Goal: Task Accomplishment & Management: Manage account settings

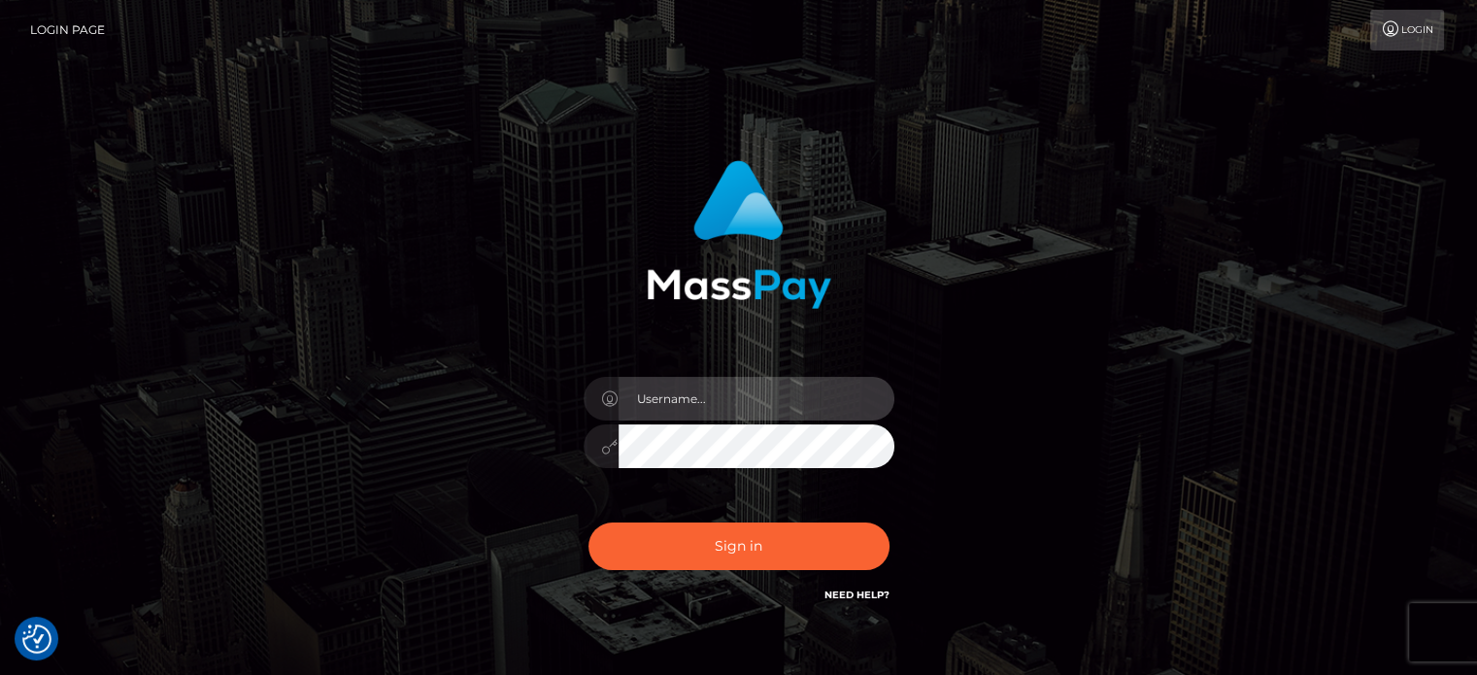
click at [677, 392] on input "text" at bounding box center [757, 399] width 276 height 44
type input "[EMAIL_ADDRESS][DOMAIN_NAME]"
click at [588, 522] on button "Sign in" at bounding box center [738, 546] width 301 height 48
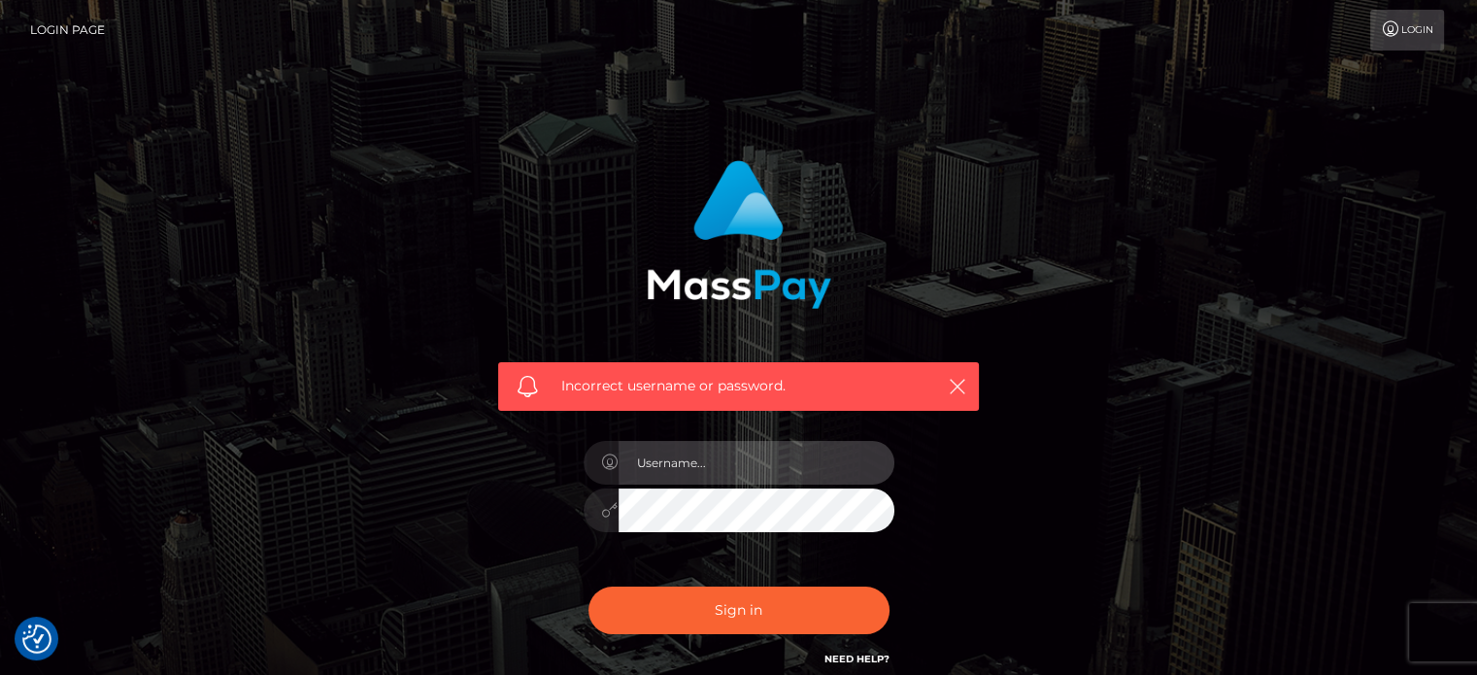
click at [750, 476] on input "text" at bounding box center [757, 463] width 276 height 44
type input "Misswatson6565@gmail.com"
click at [588, 587] on button "Sign in" at bounding box center [738, 611] width 301 height 48
click at [668, 467] on input "text" at bounding box center [757, 463] width 276 height 44
type input "Misswatson6565@gmail.com"
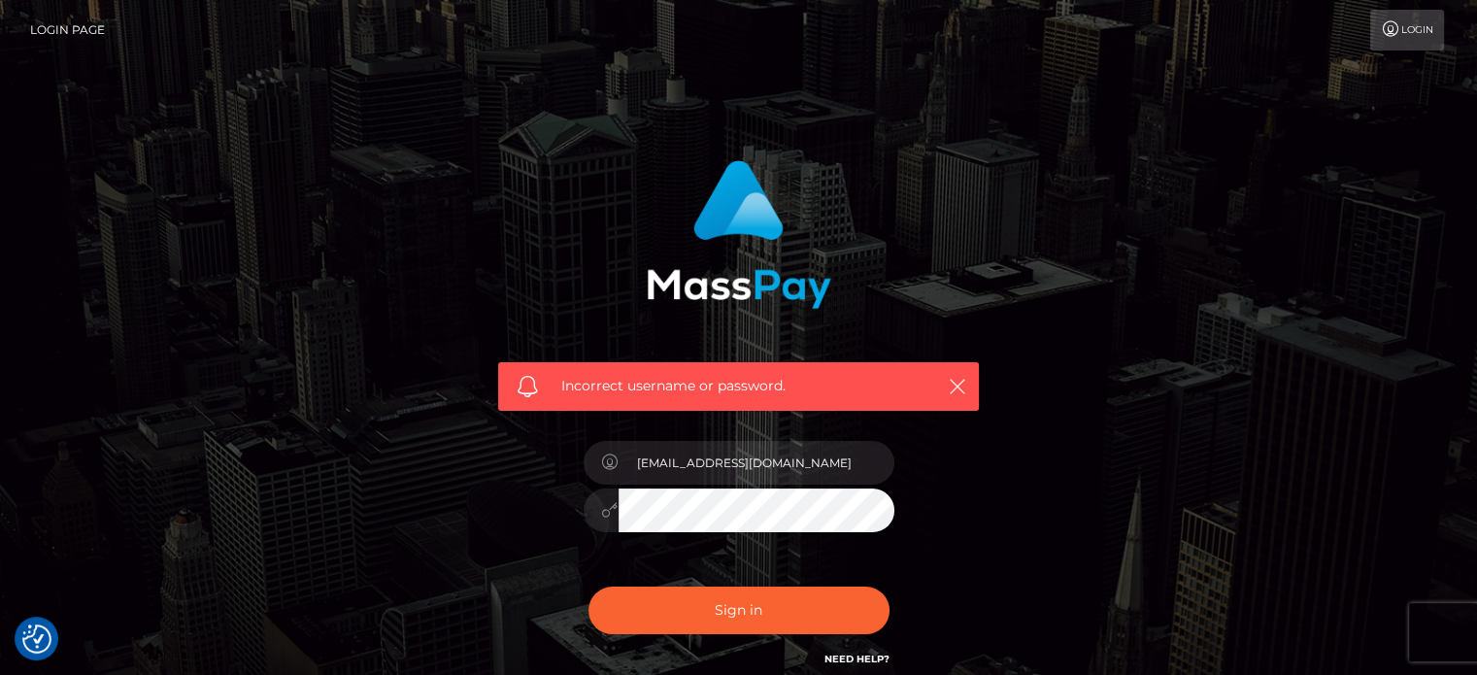
click at [588, 587] on button "Sign in" at bounding box center [738, 611] width 301 height 48
drag, startPoint x: 781, startPoint y: 454, endPoint x: 816, endPoint y: 440, distance: 37.9
click at [781, 454] on input "text" at bounding box center [757, 463] width 276 height 44
click at [1095, 657] on div "Incorrect username or password." at bounding box center [738, 425] width 1107 height 558
click at [960, 387] on icon "button" at bounding box center [957, 386] width 19 height 19
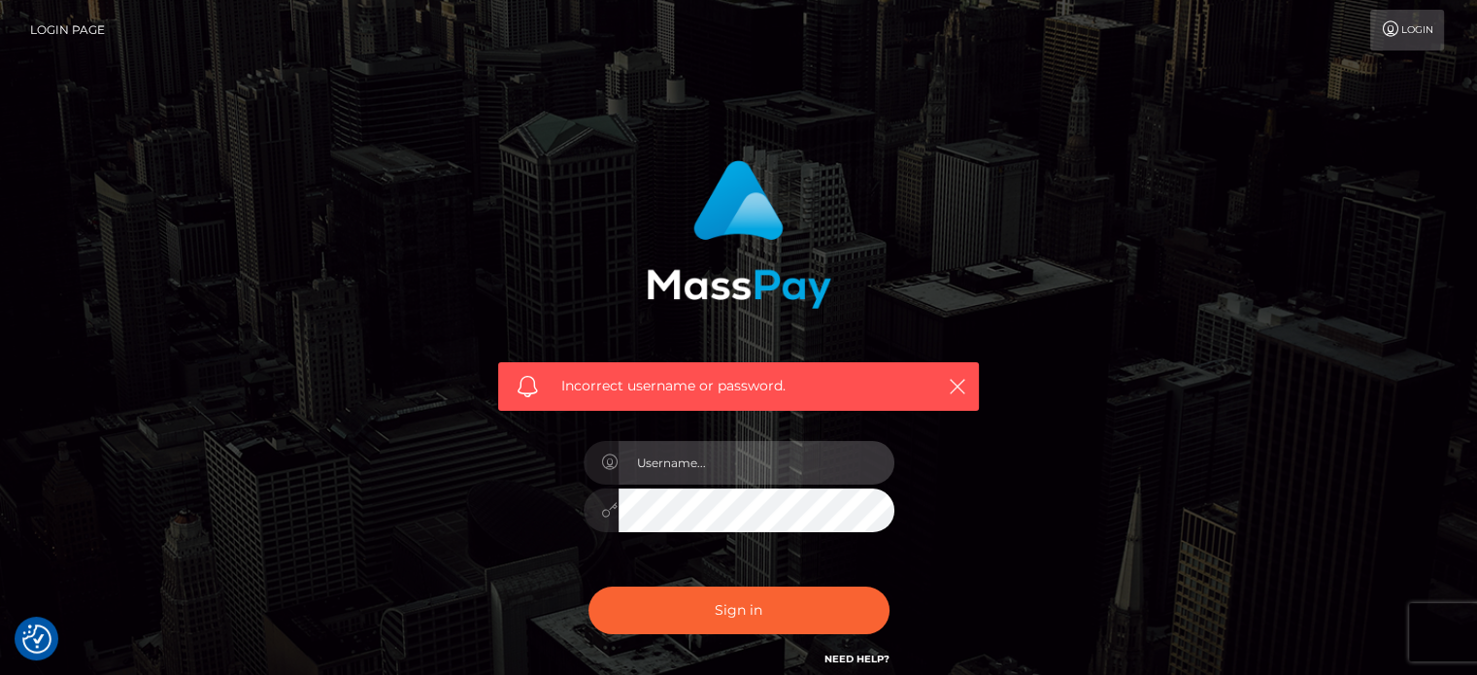
click at [765, 457] on input "text" at bounding box center [757, 463] width 276 height 44
type input "[EMAIL_ADDRESS][DOMAIN_NAME]"
click at [588, 587] on button "Sign in" at bounding box center [738, 611] width 301 height 48
click at [734, 444] on input "text" at bounding box center [757, 463] width 276 height 44
type input "misswatson6565@gmail.com"
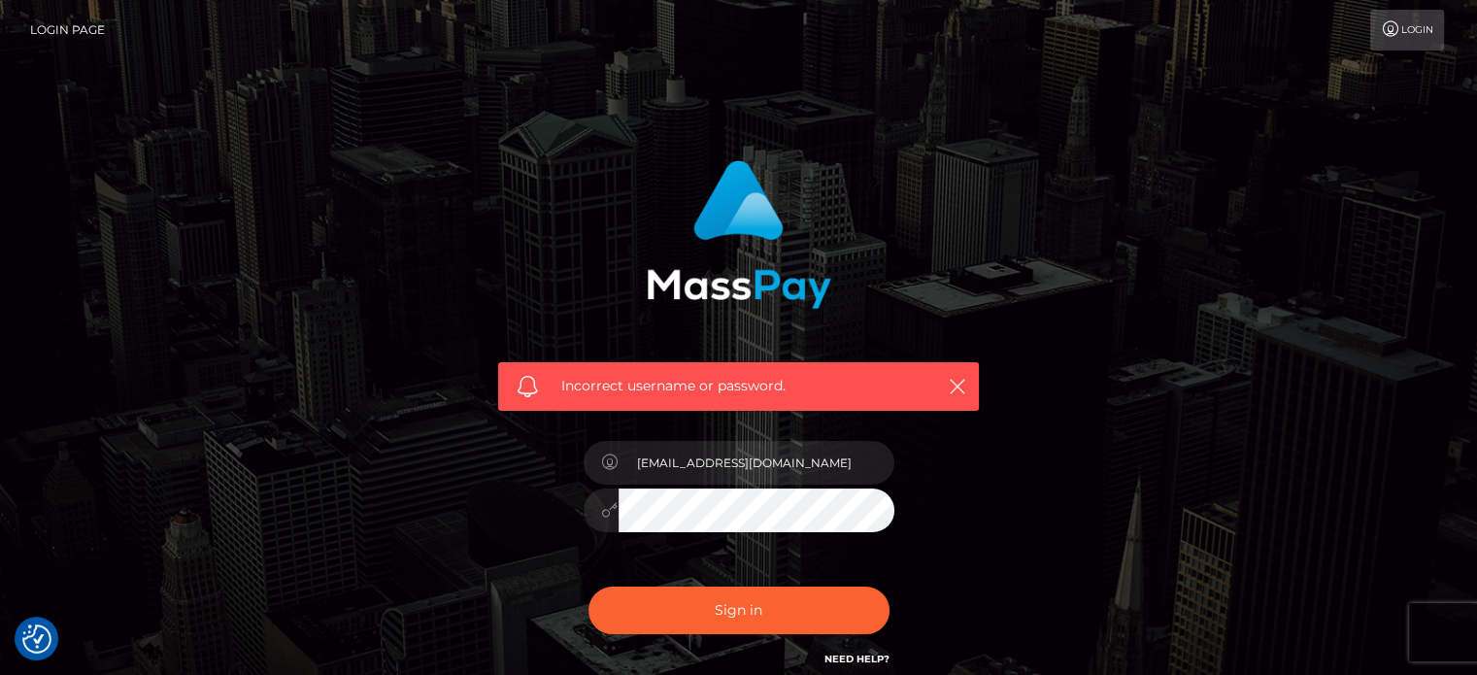
click at [1001, 597] on div "Incorrect username or password. misswatson6565@gmail.com" at bounding box center [738, 425] width 539 height 558
click at [588, 587] on button "Sign in" at bounding box center [738, 611] width 301 height 48
click at [736, 453] on input "text" at bounding box center [757, 463] width 276 height 44
type input "Sampson23-="
drag, startPoint x: 739, startPoint y: 457, endPoint x: 515, endPoint y: 426, distance: 226.5
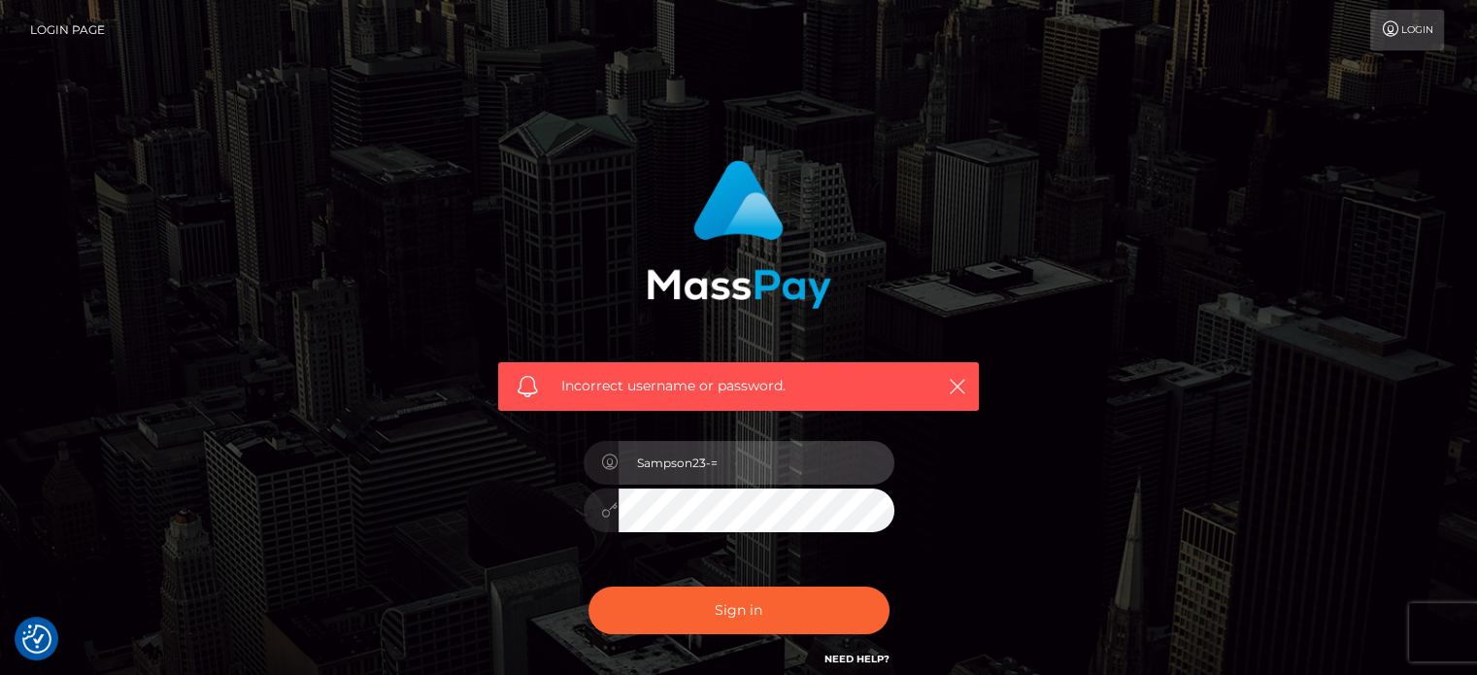
click at [515, 426] on div "Incorrect username or password. Sampson23-=" at bounding box center [739, 415] width 510 height 539
click at [681, 461] on input "text" at bounding box center [757, 463] width 276 height 44
type input "[EMAIL_ADDRESS][DOMAIN_NAME]"
click at [588, 587] on button "Sign in" at bounding box center [738, 611] width 301 height 48
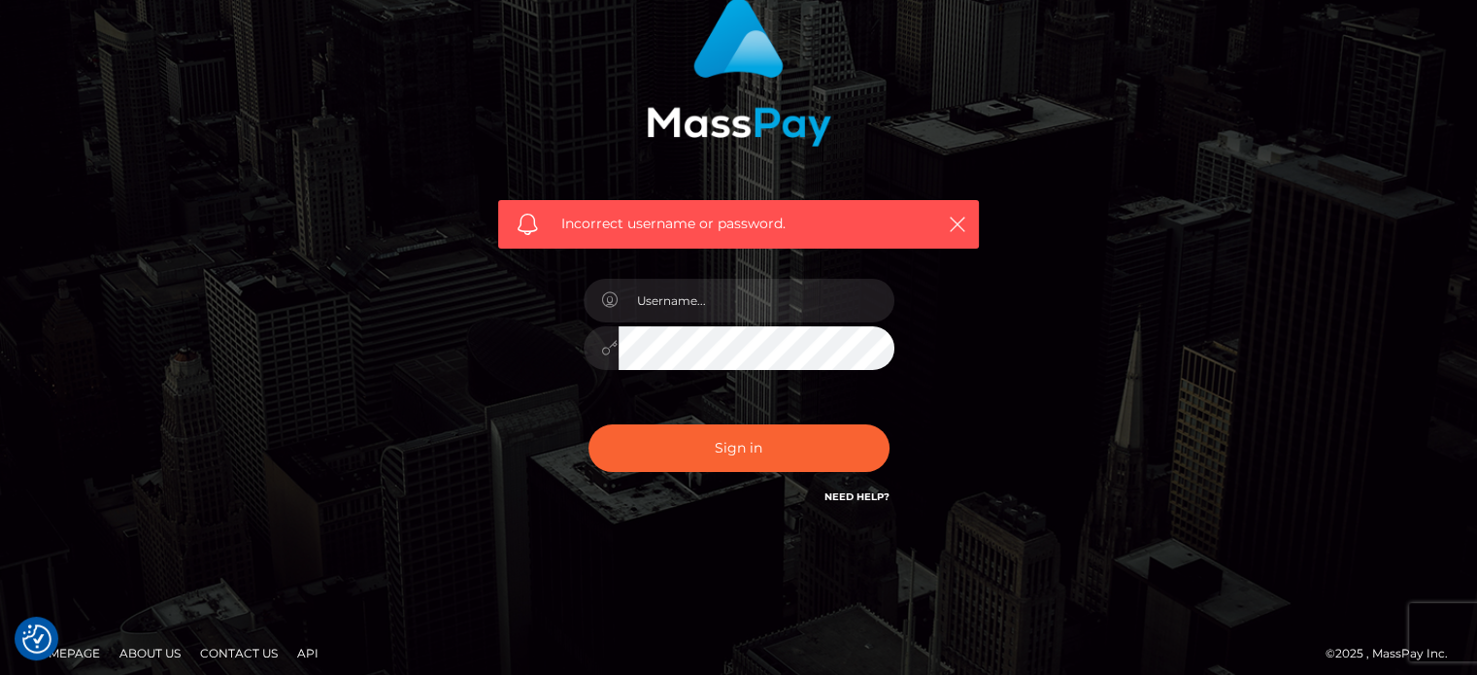
scroll to position [174, 0]
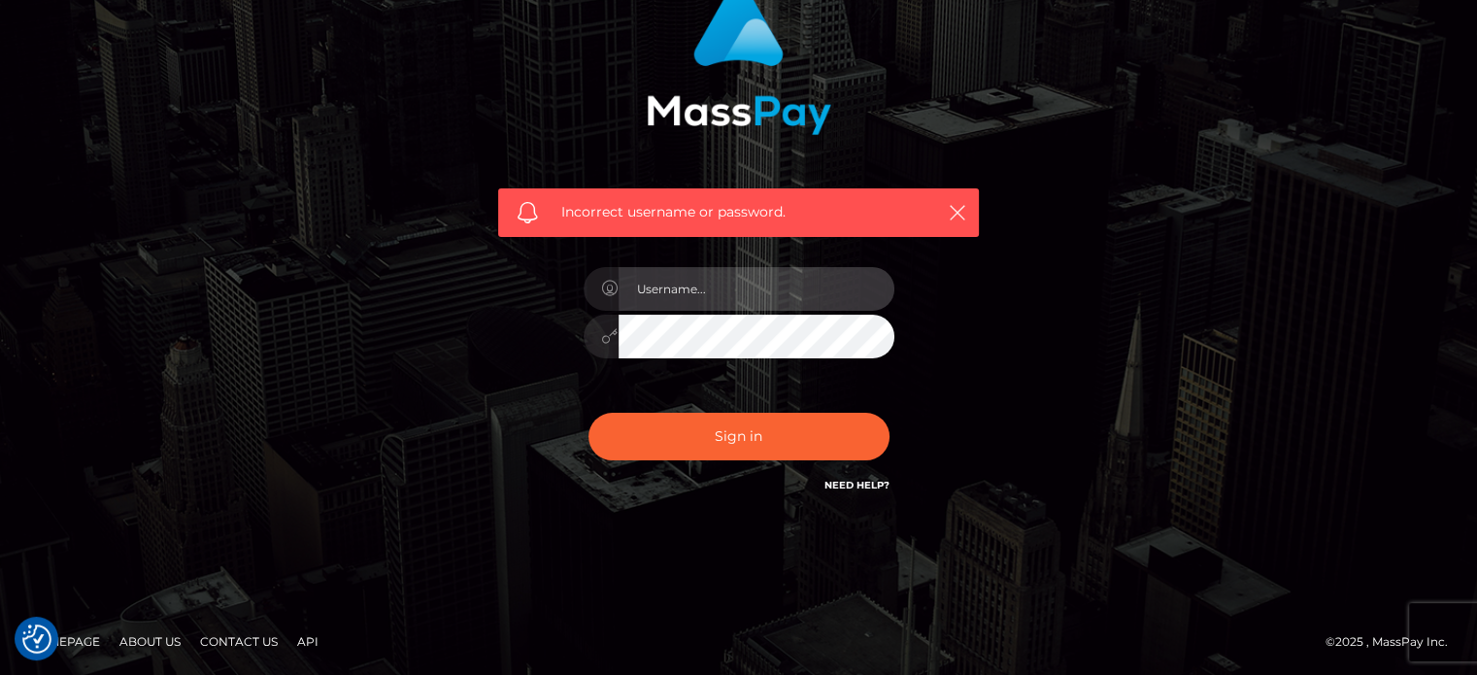
click at [767, 277] on input "text" at bounding box center [757, 289] width 276 height 44
type input "[EMAIL_ADDRESS][DOMAIN_NAME]"
click at [588, 413] on button "Sign in" at bounding box center [738, 437] width 301 height 48
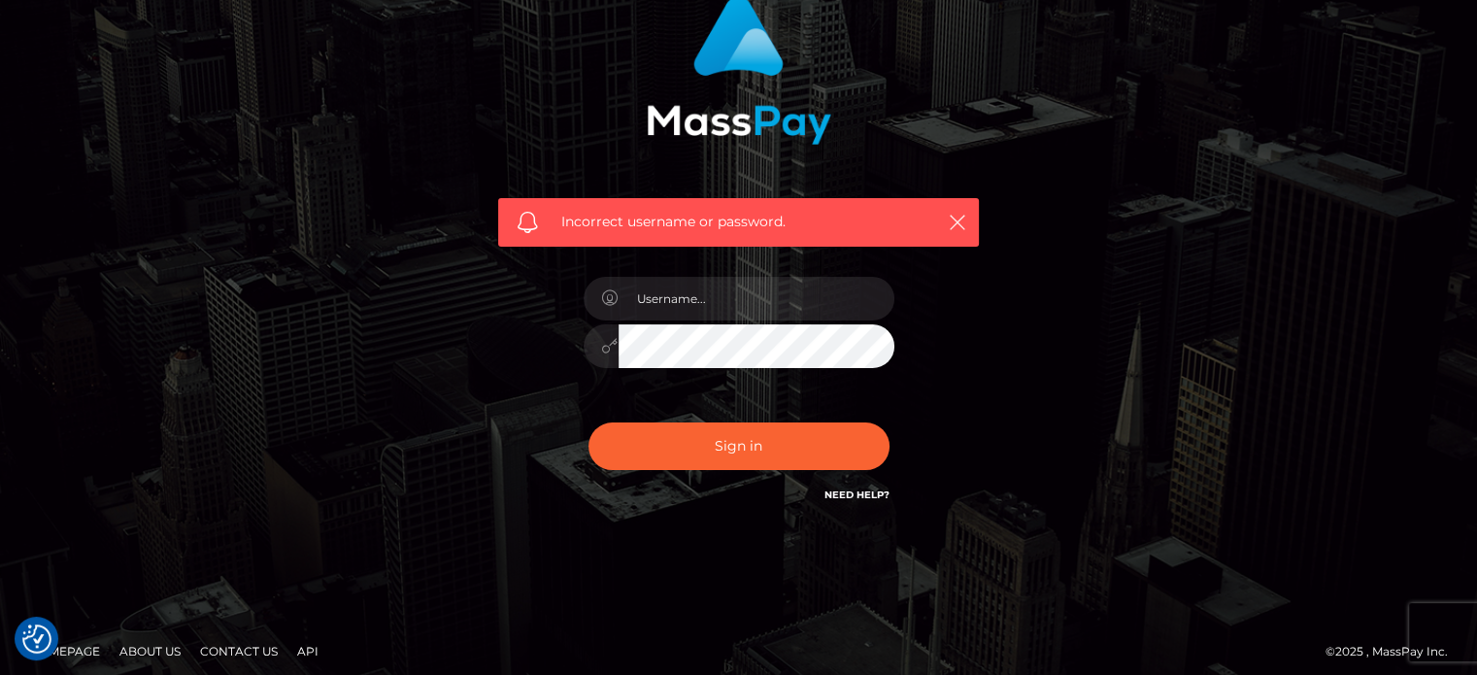
scroll to position [174, 0]
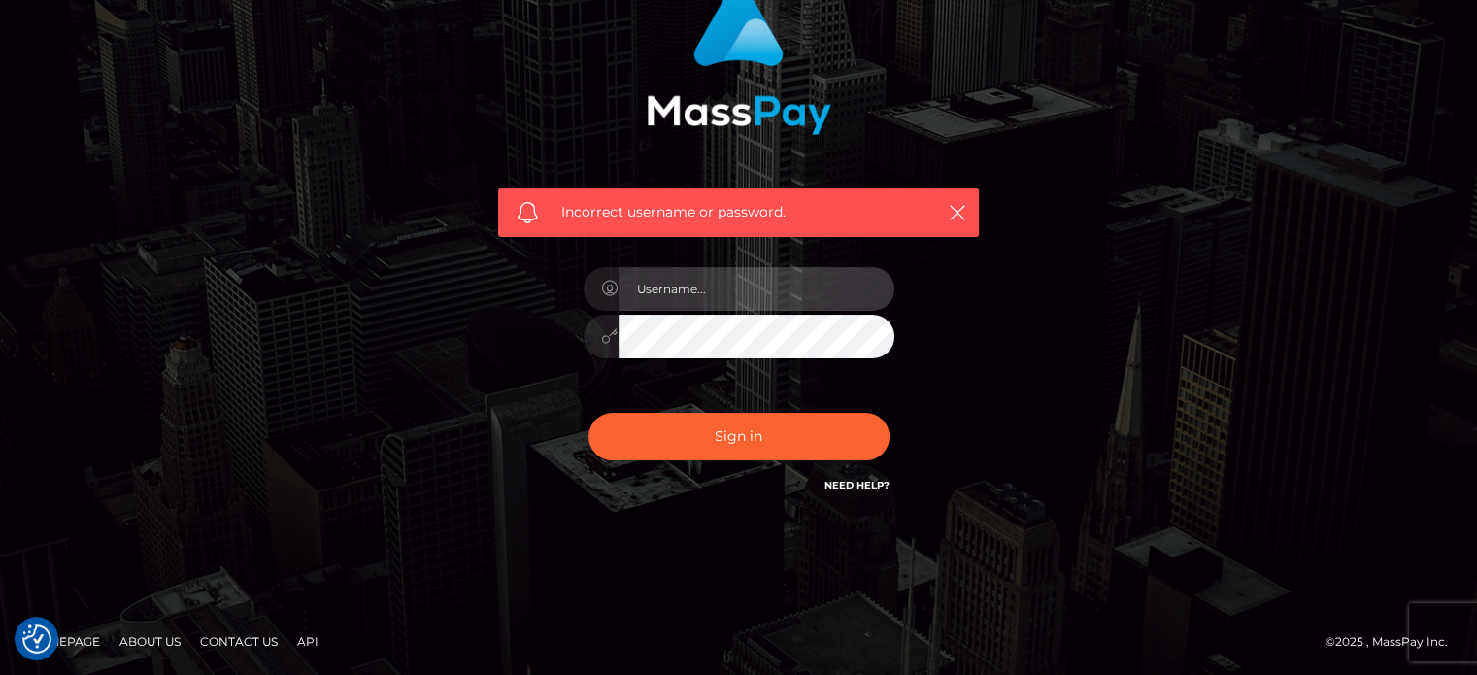
click at [766, 280] on input "text" at bounding box center [757, 289] width 276 height 44
type input "[EMAIL_ADDRESS][DOMAIN_NAME]"
click at [702, 361] on div "[EMAIL_ADDRESS][DOMAIN_NAME]" at bounding box center [739, 326] width 340 height 149
click at [588, 413] on button "Sign in" at bounding box center [738, 437] width 301 height 48
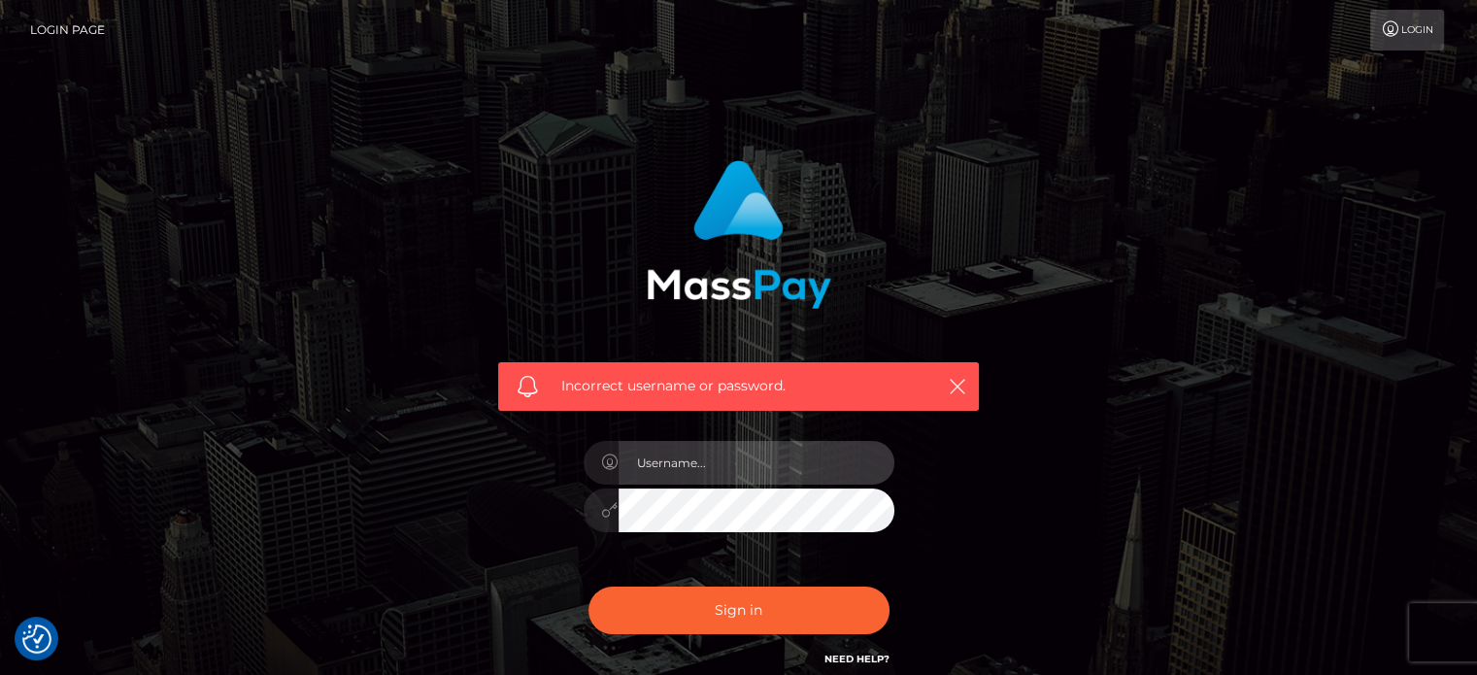
click at [734, 465] on input "text" at bounding box center [757, 463] width 276 height 44
type input "[EMAIL_ADDRESS][DOMAIN_NAME]"
click at [588, 587] on button "Sign in" at bounding box center [738, 611] width 301 height 48
click at [676, 464] on input "text" at bounding box center [757, 463] width 276 height 44
type input "[EMAIL_ADDRESS][DOMAIN_NAME]"
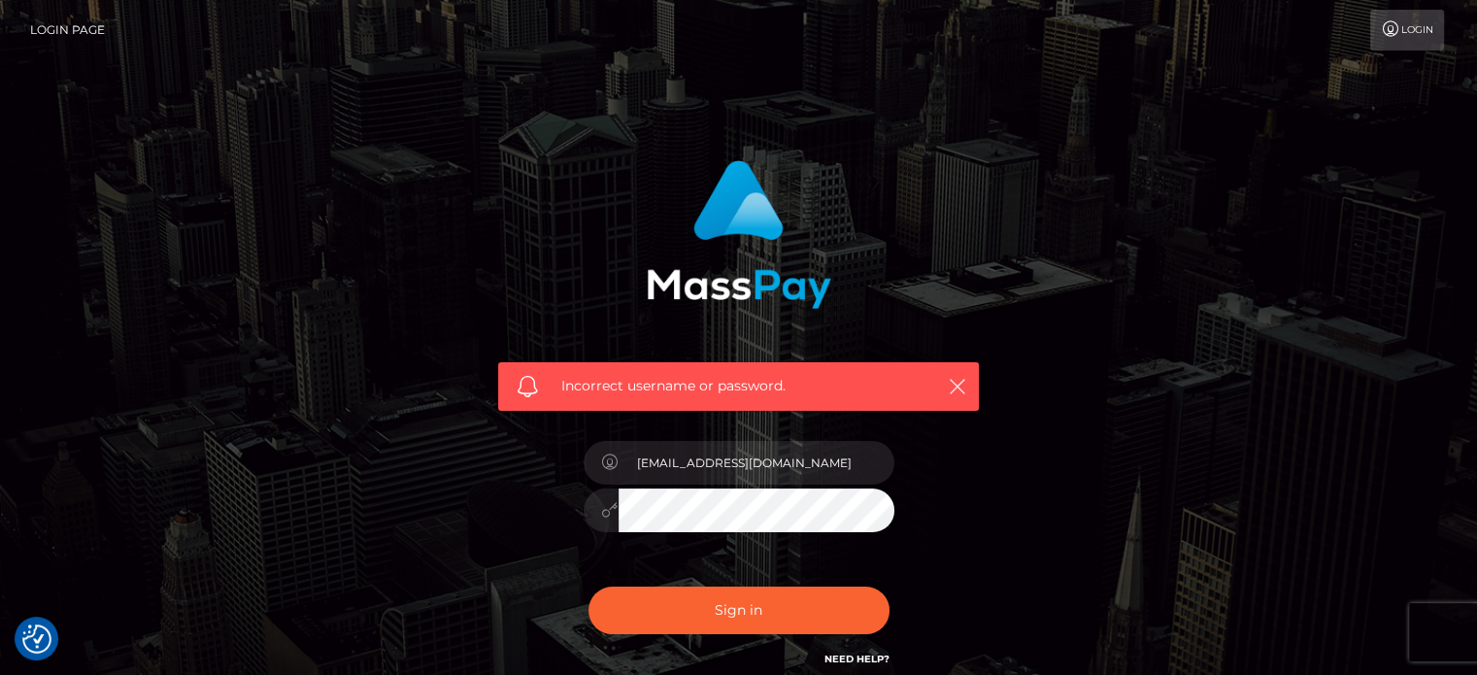
click at [588, 587] on button "Sign in" at bounding box center [738, 611] width 301 height 48
checkbox input "true"
